Goal: Information Seeking & Learning: Learn about a topic

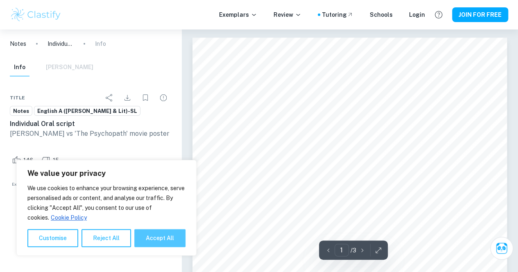
click at [161, 237] on button "Accept All" at bounding box center [159, 238] width 51 height 18
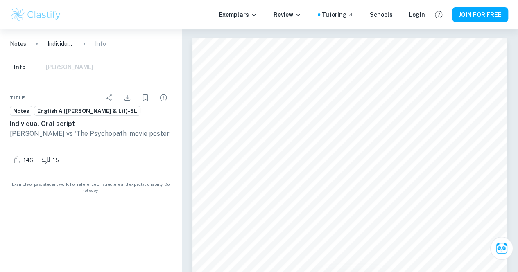
checkbox input "true"
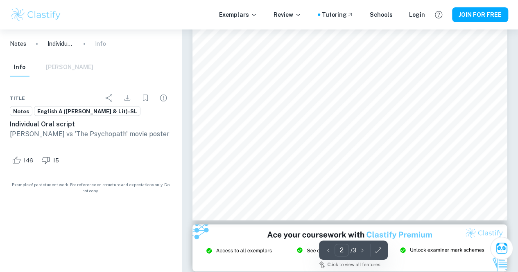
type input "3"
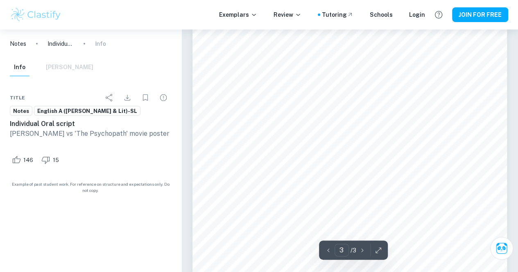
scroll to position [1103, 0]
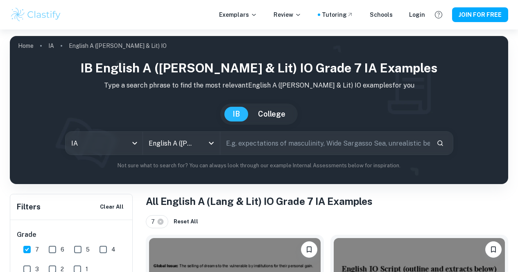
scroll to position [143, 0]
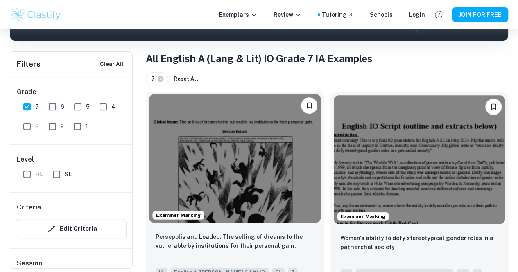
click at [195, 212] on span "Examiner Marking" at bounding box center [178, 215] width 51 height 7
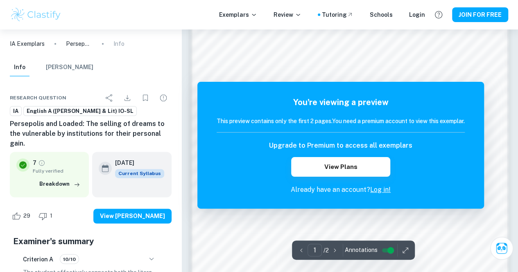
scroll to position [714, 0]
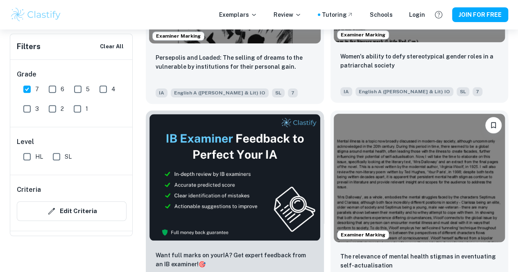
scroll to position [349, 0]
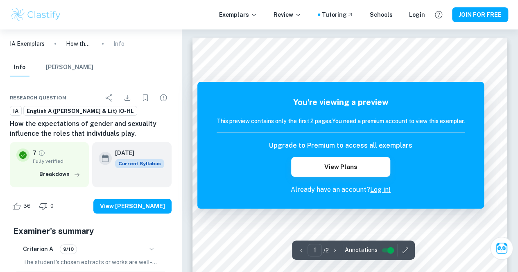
scroll to position [7, 0]
